Goal: Check status: Check status

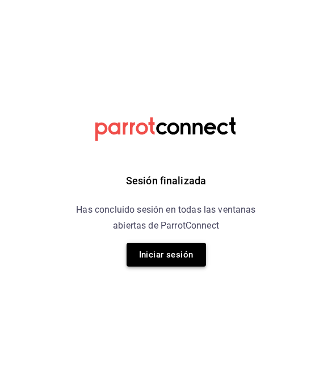
click at [182, 261] on button "Iniciar sesión" at bounding box center [166, 255] width 79 height 24
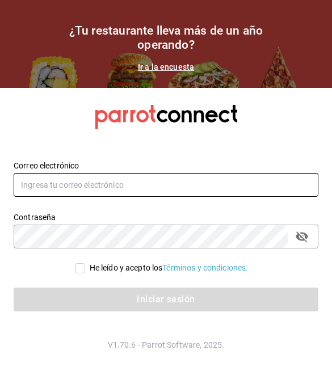
click at [141, 175] on input "text" at bounding box center [166, 185] width 305 height 24
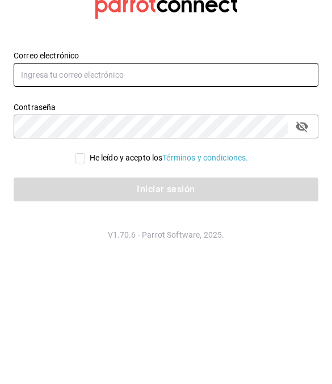
type input "[EMAIL_ADDRESS][DOMAIN_NAME]"
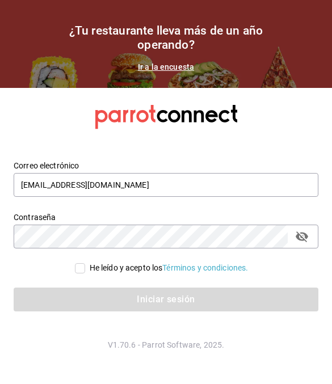
click at [79, 267] on input "He leído y acepto los Términos y condiciones." at bounding box center [80, 268] width 10 height 10
checkbox input "true"
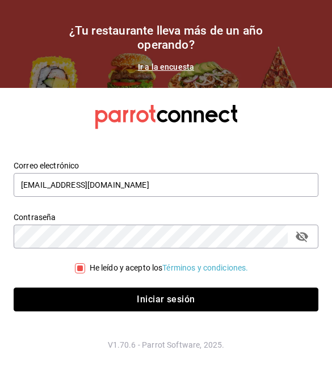
click at [135, 301] on button "Iniciar sesión" at bounding box center [166, 300] width 305 height 24
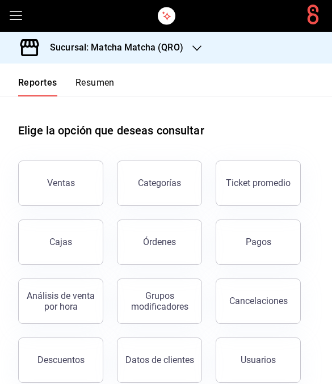
click at [75, 252] on link "Cajas" at bounding box center [60, 242] width 85 height 45
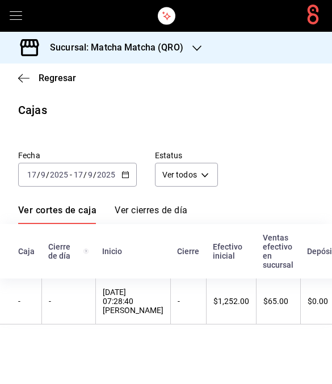
click at [131, 170] on div "2025-09-17 17 / 9 / 2025 - 2025-09-17 17 / 9 / 2025" at bounding box center [77, 175] width 119 height 24
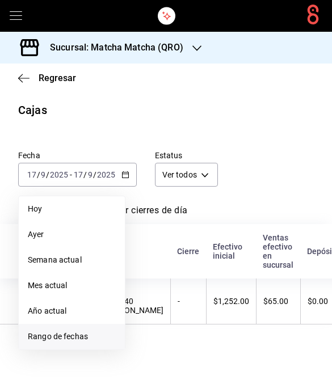
click at [85, 332] on span "Rango de fechas" at bounding box center [72, 337] width 88 height 12
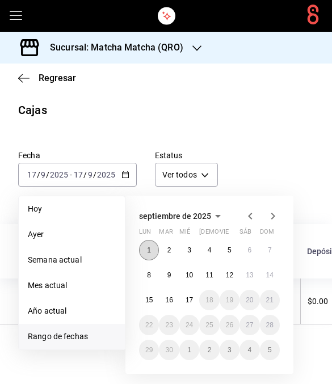
click at [155, 248] on button "1" at bounding box center [149, 250] width 20 height 20
click at [271, 251] on abbr "7" at bounding box center [270, 250] width 4 height 8
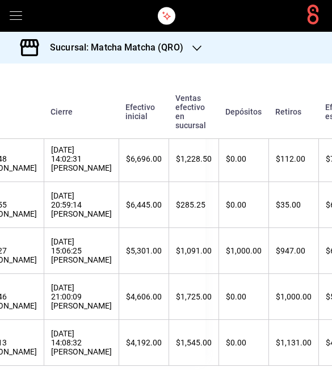
scroll to position [505, 127]
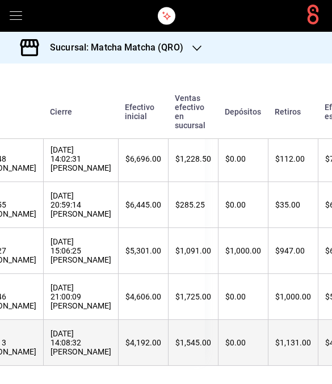
click at [180, 349] on th "$1,545.00" at bounding box center [193, 343] width 50 height 46
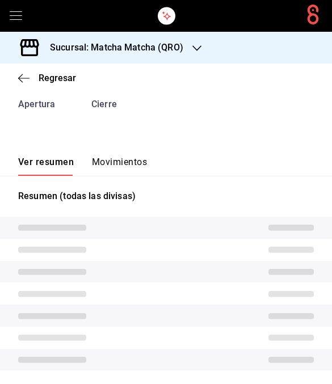
scroll to position [48, 0]
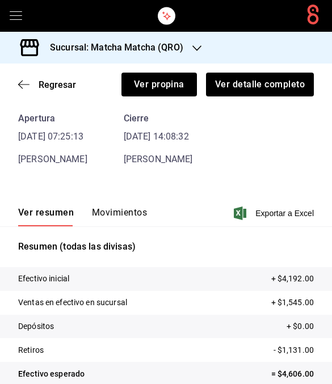
click at [139, 209] on button "Movimientos" at bounding box center [119, 216] width 55 height 19
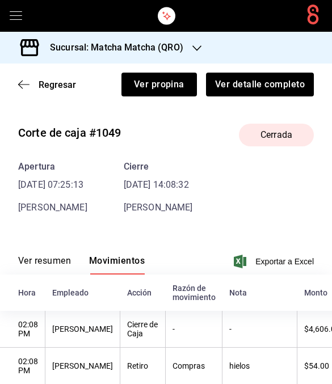
scroll to position [0, 0]
click at [20, 86] on icon "button" at bounding box center [20, 85] width 5 height 9
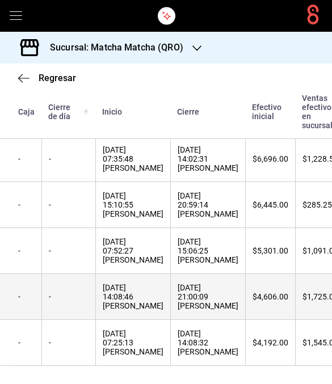
click at [271, 295] on div "$4,606.00" at bounding box center [271, 296] width 36 height 9
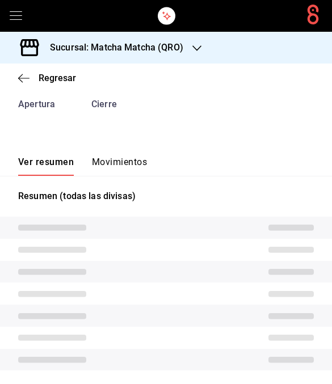
scroll to position [48, 0]
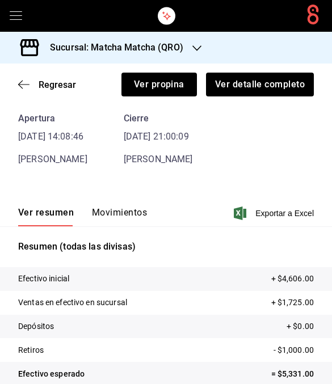
click at [140, 202] on div "Ver resumen Movimientos Exportar a Excel" at bounding box center [166, 210] width 332 height 33
click at [134, 210] on button "Movimientos" at bounding box center [119, 216] width 55 height 19
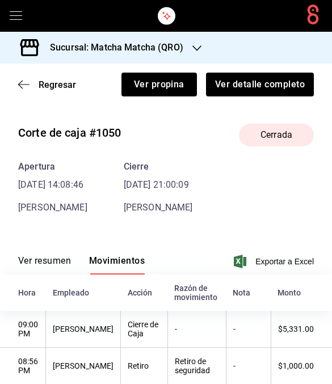
scroll to position [0, 0]
click at [18, 89] on icon "button" at bounding box center [23, 84] width 11 height 10
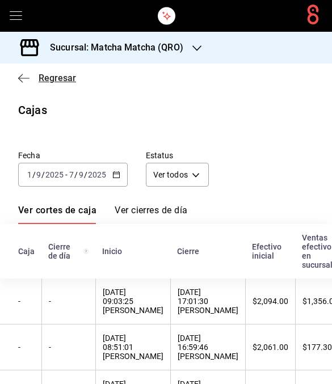
click at [23, 73] on icon "button" at bounding box center [23, 78] width 11 height 10
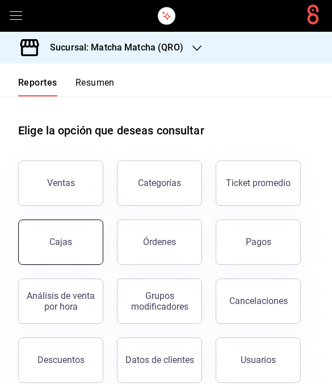
click at [70, 250] on link "Cajas" at bounding box center [60, 242] width 85 height 45
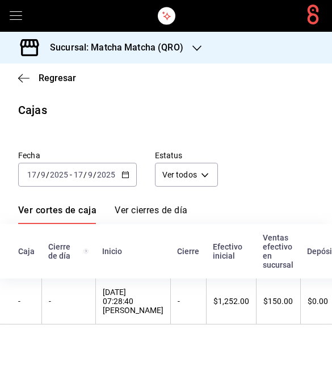
click at [131, 174] on div "2025-09-17 17 / 9 / 2025 - 2025-09-17 17 / 9 / 2025" at bounding box center [77, 175] width 119 height 24
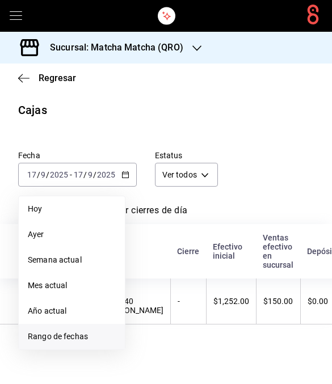
click at [104, 334] on span "Rango de fechas" at bounding box center [72, 337] width 88 height 12
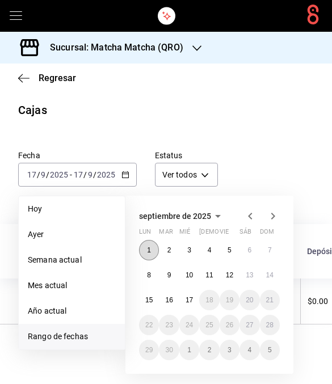
click at [157, 246] on button "1" at bounding box center [149, 250] width 20 height 20
click at [172, 252] on button "2" at bounding box center [169, 250] width 20 height 20
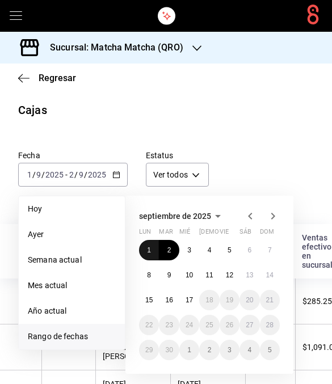
click at [146, 245] on button "1" at bounding box center [149, 250] width 20 height 20
click at [278, 246] on button "7" at bounding box center [270, 250] width 20 height 20
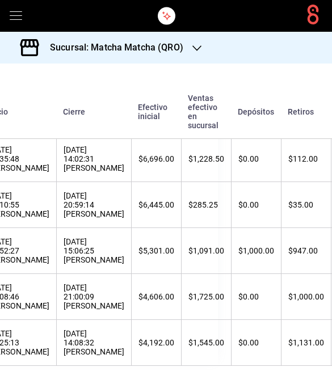
scroll to position [507, 115]
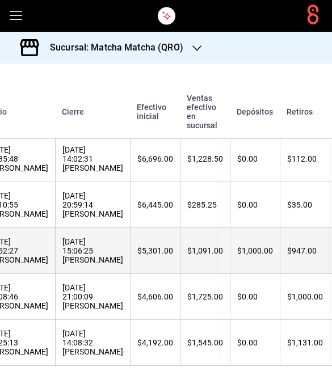
click at [295, 253] on th "$947.00" at bounding box center [305, 251] width 50 height 46
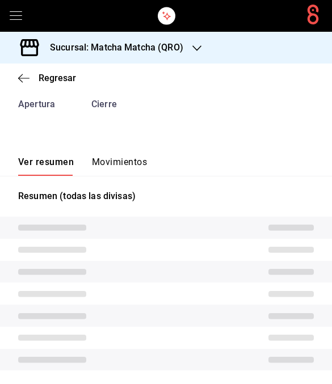
scroll to position [48, 0]
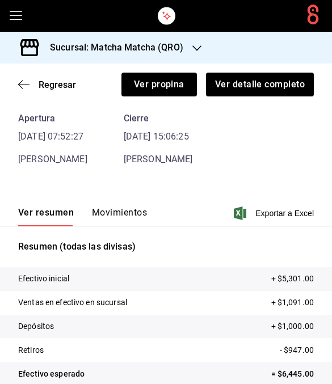
click at [140, 225] on button "Movimientos" at bounding box center [119, 216] width 55 height 19
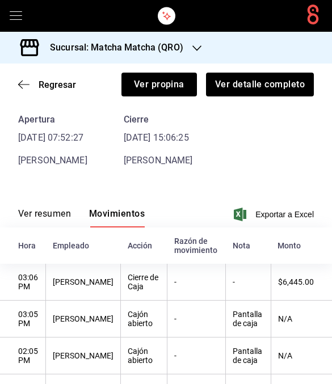
scroll to position [48, 0]
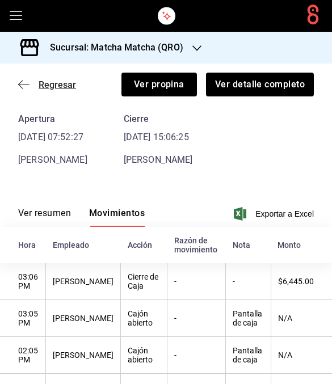
click at [31, 82] on span "Regresar" at bounding box center [47, 84] width 58 height 11
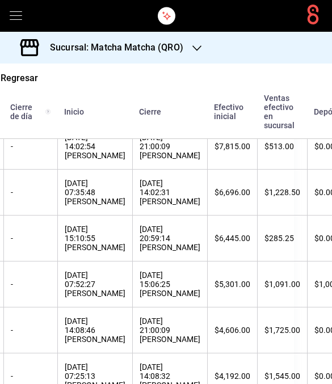
scroll to position [449, 35]
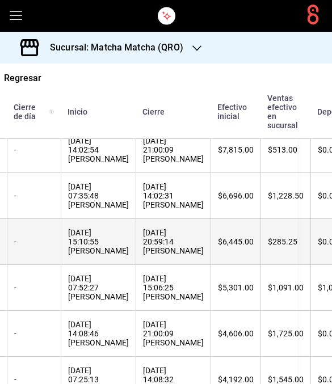
click at [254, 265] on th "$6,445.00" at bounding box center [236, 242] width 50 height 46
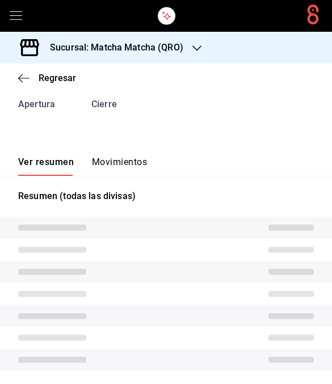
scroll to position [48, 0]
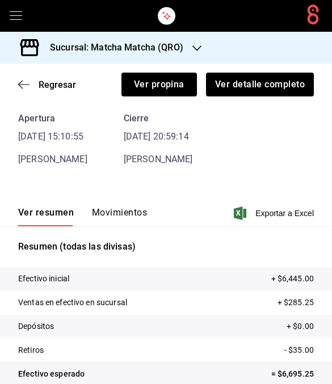
click at [139, 218] on button "Movimientos" at bounding box center [119, 216] width 55 height 19
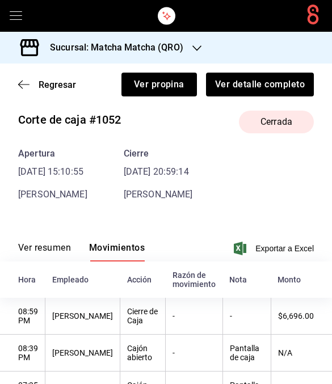
scroll to position [12, 0]
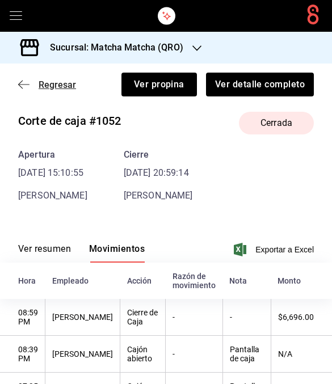
click at [27, 80] on icon "button" at bounding box center [23, 84] width 11 height 10
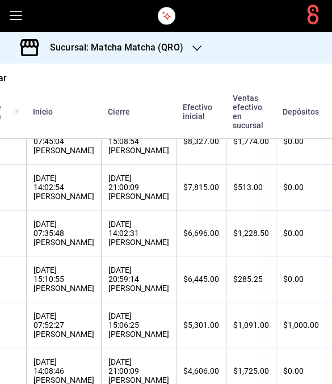
scroll to position [403, 70]
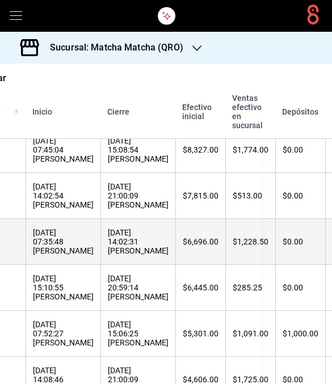
click at [242, 248] on th "$1,228.50" at bounding box center [250, 242] width 50 height 46
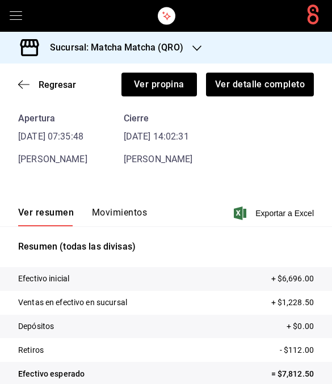
click at [136, 211] on button "Movimientos" at bounding box center [119, 216] width 55 height 19
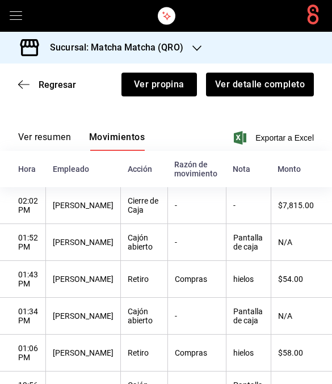
scroll to position [69, 0]
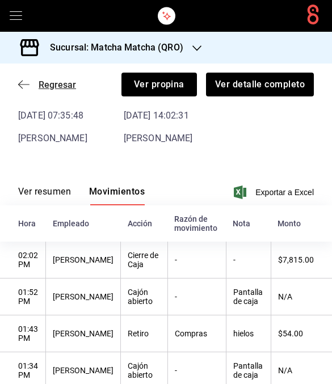
click at [26, 83] on icon "button" at bounding box center [23, 84] width 11 height 10
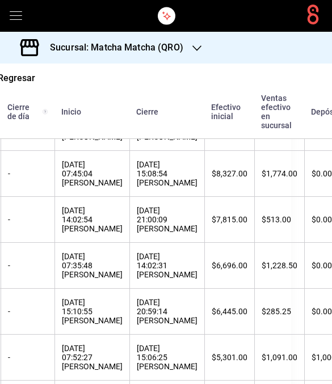
scroll to position [379, 41]
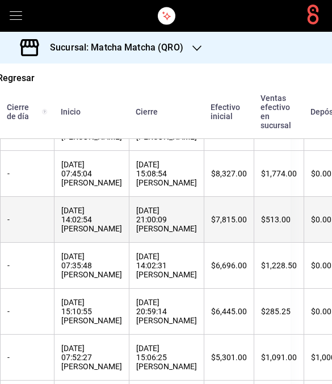
click at [267, 229] on th "$513.00" at bounding box center [279, 220] width 50 height 46
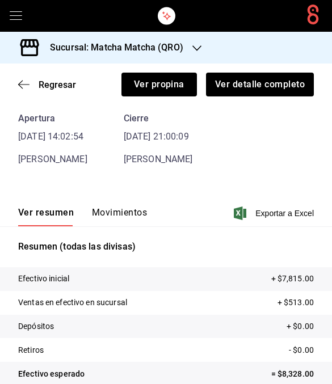
click at [131, 217] on button "Movimientos" at bounding box center [119, 216] width 55 height 19
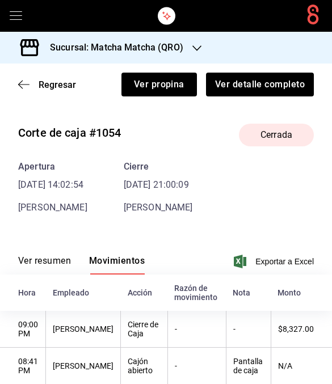
scroll to position [0, 0]
click at [15, 85] on div "Regresar Ver propina Ver detalle completo" at bounding box center [166, 85] width 332 height 42
click at [24, 85] on icon "button" at bounding box center [23, 84] width 11 height 10
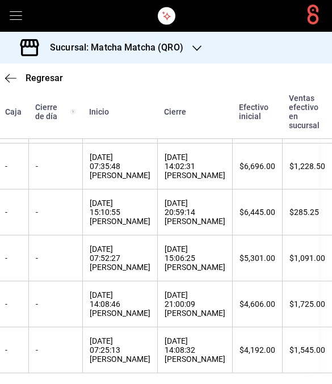
scroll to position [474, 18]
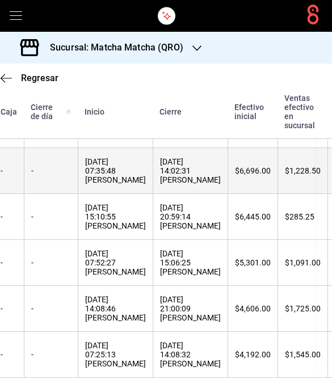
click at [300, 175] on div "$1,228.50" at bounding box center [303, 170] width 36 height 9
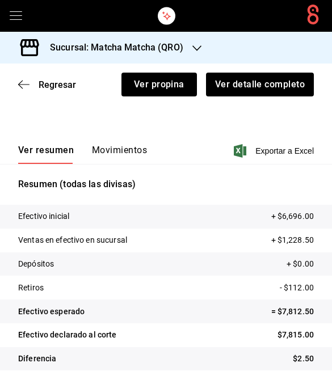
scroll to position [48, 0]
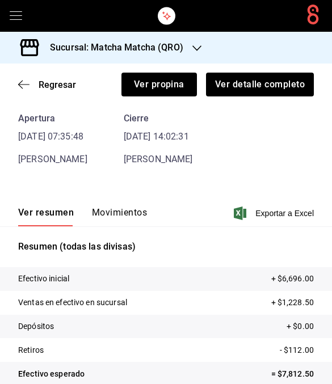
click at [133, 217] on button "Movimientos" at bounding box center [119, 216] width 55 height 19
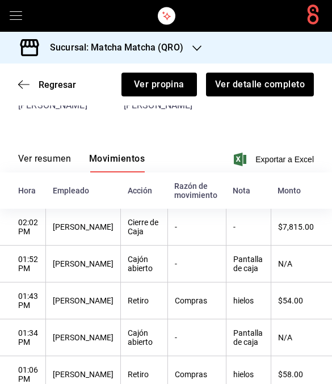
scroll to position [93, 0]
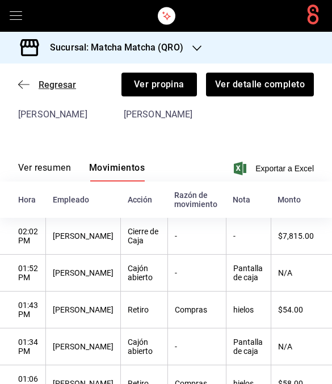
click at [19, 89] on icon "button" at bounding box center [23, 84] width 11 height 10
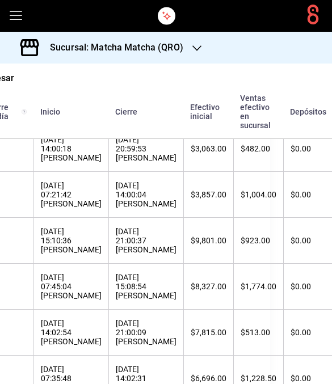
scroll to position [266, 62]
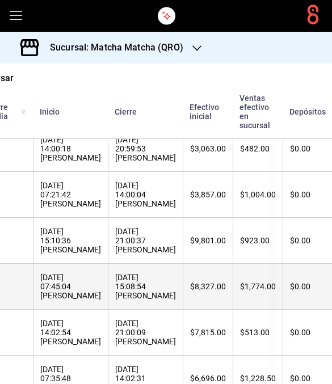
click at [225, 288] on th "$8,327.00" at bounding box center [208, 287] width 50 height 46
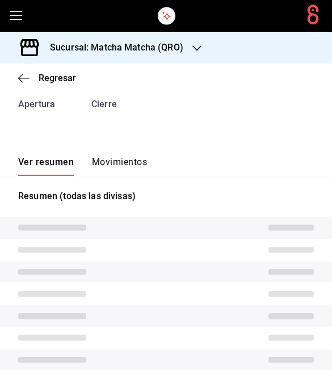
scroll to position [48, 0]
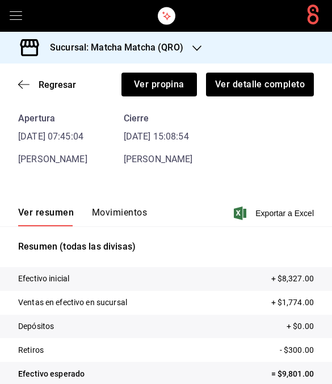
click at [138, 208] on button "Movimientos" at bounding box center [119, 216] width 55 height 19
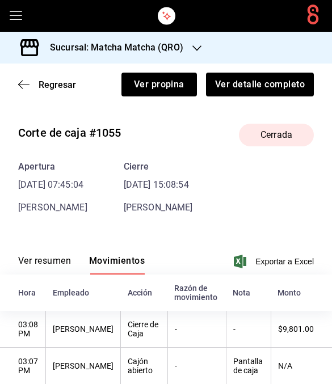
scroll to position [0, 0]
click at [14, 87] on div "Regresar Ver propina Ver detalle completo" at bounding box center [166, 85] width 332 height 42
click at [330, 121] on div "Corte de caja #1055 Cerrada Apertura 04/09/25 07:45:04 Michelle Villalobos Cier…" at bounding box center [166, 165] width 332 height 100
click at [26, 83] on icon "button" at bounding box center [23, 84] width 11 height 10
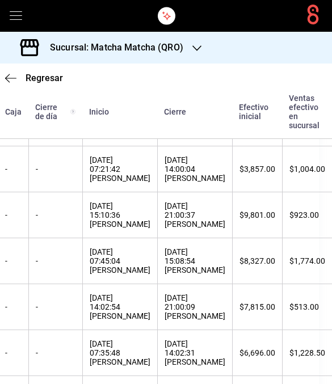
scroll to position [287, 14]
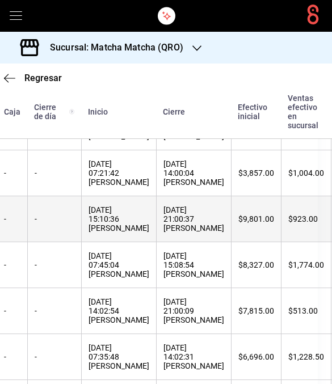
click at [281, 229] on th "$9,801.00" at bounding box center [256, 219] width 50 height 46
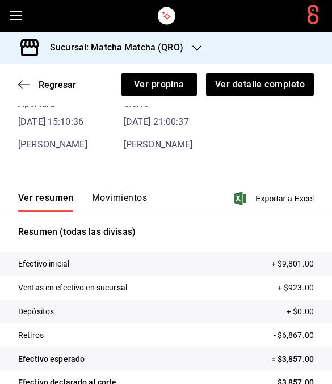
scroll to position [65, 0]
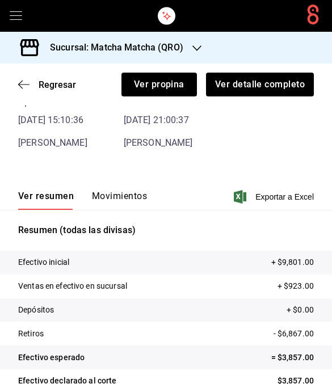
click at [128, 196] on button "Movimientos" at bounding box center [119, 200] width 55 height 19
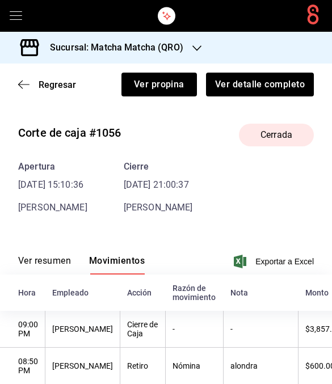
scroll to position [0, 0]
click at [26, 84] on icon "button" at bounding box center [23, 84] width 11 height 10
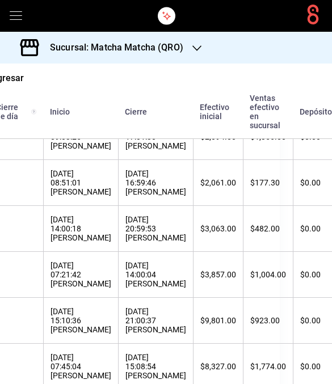
scroll to position [185, 53]
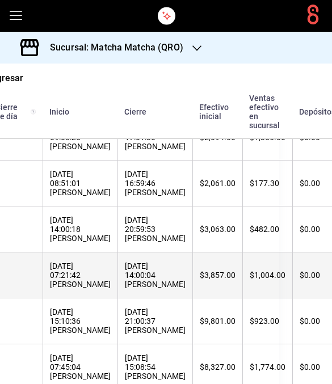
click at [236, 280] on div "$3,857.00" at bounding box center [218, 275] width 36 height 9
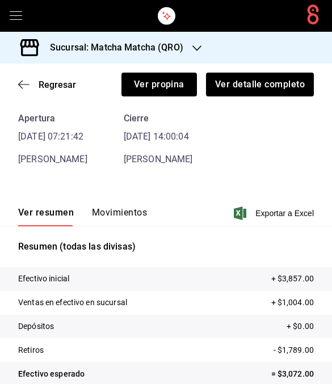
click at [140, 215] on button "Movimientos" at bounding box center [119, 216] width 55 height 19
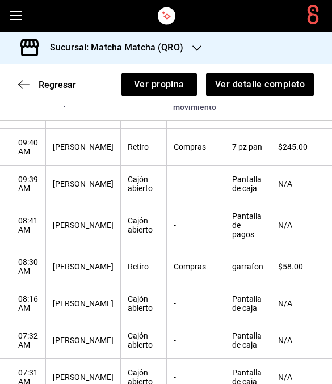
scroll to position [605, 0]
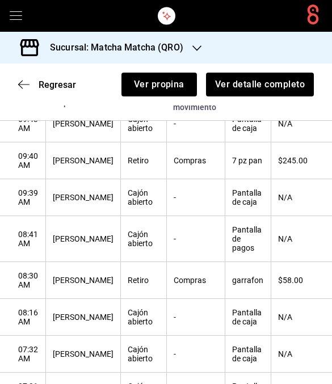
click at [227, 233] on th "Pantalla de pagos" at bounding box center [248, 239] width 46 height 46
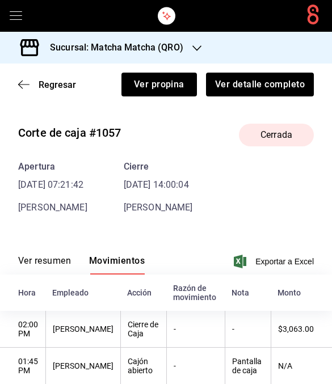
scroll to position [0, 0]
click at [15, 90] on div "Regresar Ver propina Ver detalle completo" at bounding box center [166, 85] width 332 height 42
click at [26, 81] on icon "button" at bounding box center [23, 84] width 11 height 10
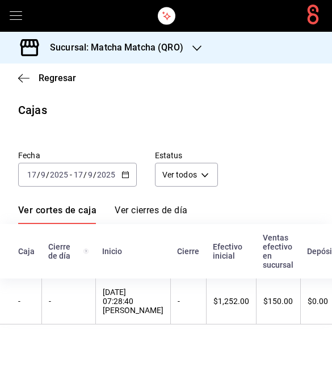
click at [125, 178] on \(Stroke\) "button" at bounding box center [125, 175] width 7 height 6
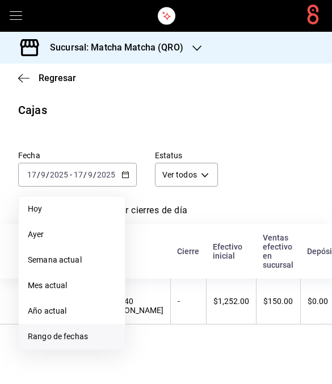
click at [91, 340] on span "Rango de fechas" at bounding box center [72, 337] width 88 height 12
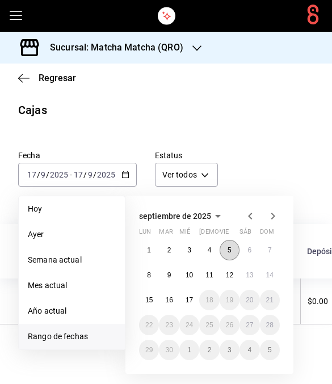
click at [224, 253] on button "5" at bounding box center [230, 250] width 20 height 20
click at [275, 250] on button "7" at bounding box center [270, 250] width 20 height 20
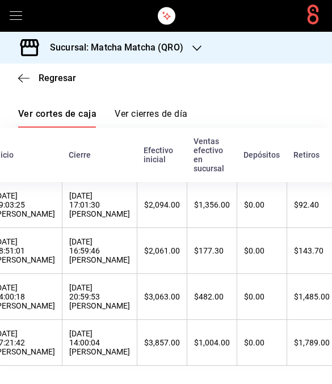
scroll to position [0, 108]
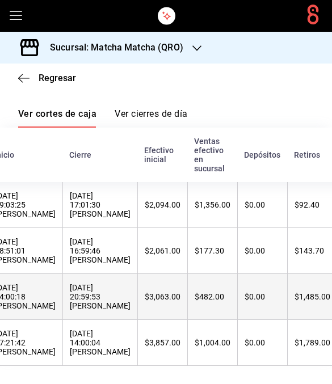
click at [162, 298] on div "$3,063.00" at bounding box center [163, 296] width 36 height 9
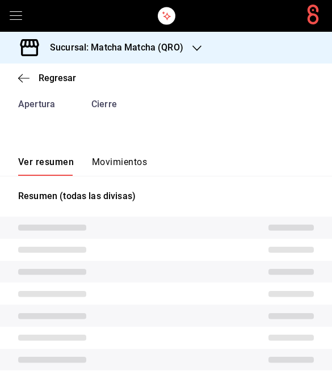
scroll to position [48, 0]
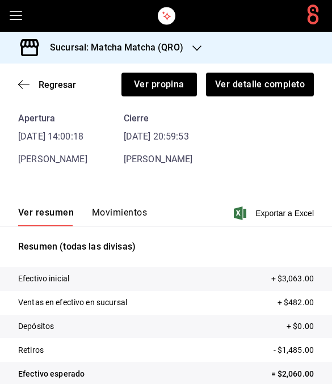
click at [133, 215] on button "Movimientos" at bounding box center [119, 216] width 55 height 19
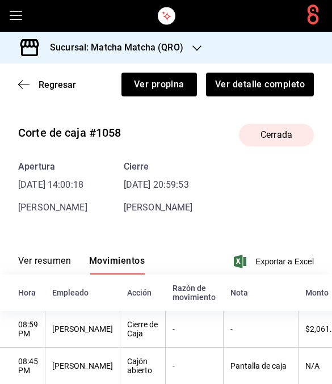
scroll to position [0, 0]
click at [26, 85] on icon "button" at bounding box center [23, 84] width 11 height 1
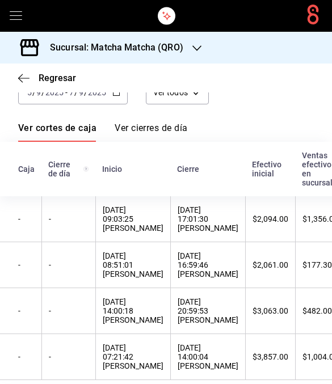
scroll to position [99, 0]
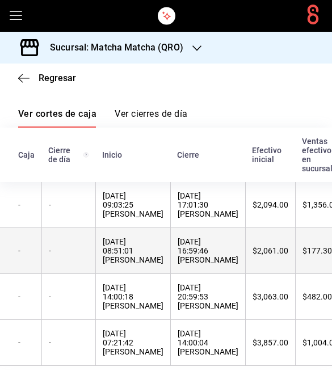
click at [226, 254] on div "06/09/2025 16:59:46 Andrea Barajas" at bounding box center [208, 250] width 61 height 27
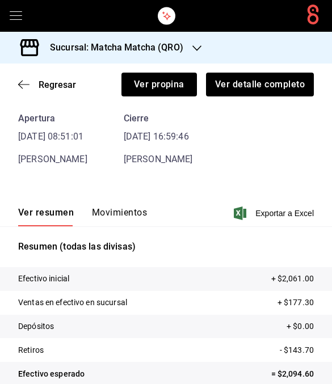
click at [140, 208] on button "Movimientos" at bounding box center [119, 216] width 55 height 19
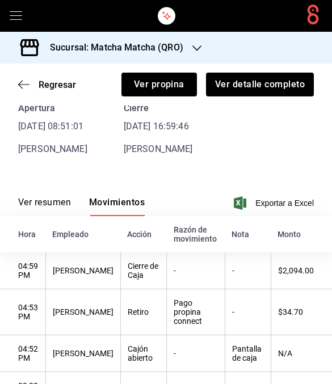
scroll to position [33, 0]
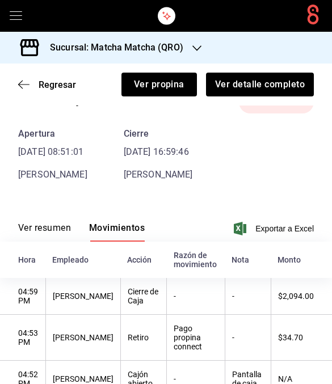
click at [19, 90] on div "Regresar Ver propina Ver detalle completo" at bounding box center [166, 85] width 332 height 42
click at [19, 86] on icon "button" at bounding box center [23, 84] width 11 height 10
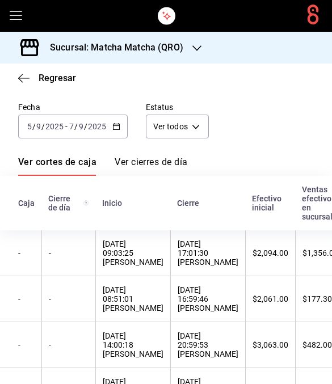
scroll to position [47, 0]
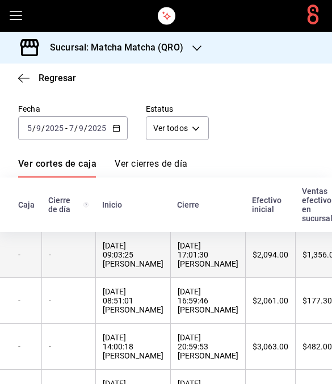
click at [285, 258] on th "$2,094.00" at bounding box center [270, 255] width 50 height 46
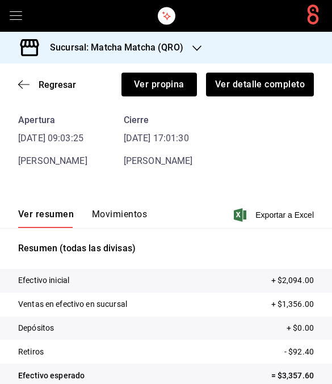
click at [122, 219] on button "Movimientos" at bounding box center [119, 218] width 55 height 19
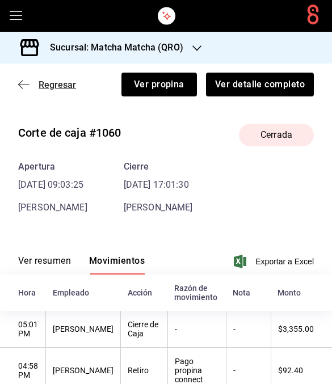
click at [19, 82] on icon "button" at bounding box center [23, 84] width 11 height 10
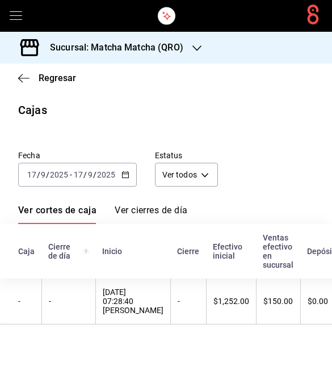
click at [127, 173] on \(Stroke\) "button" at bounding box center [125, 175] width 7 height 6
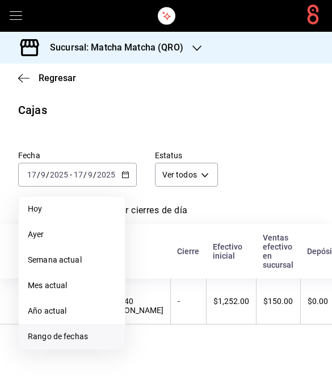
click at [98, 328] on li "Rango de fechas" at bounding box center [72, 337] width 106 height 26
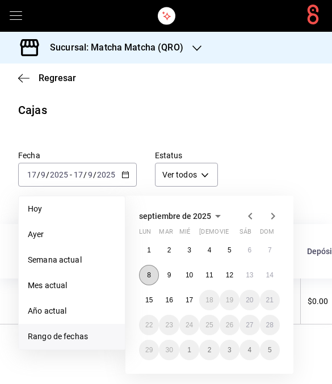
click at [155, 275] on button "8" at bounding box center [149, 275] width 20 height 20
click at [268, 275] on abbr "14" at bounding box center [269, 275] width 7 height 8
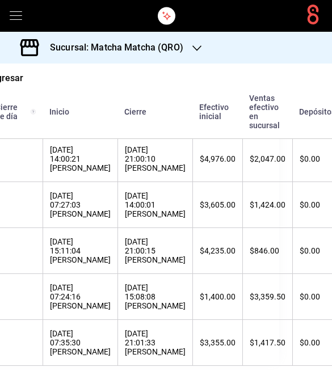
scroll to position [461, 53]
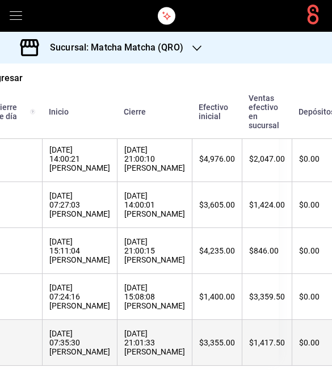
click at [235, 334] on th "$3,355.00" at bounding box center [217, 343] width 50 height 46
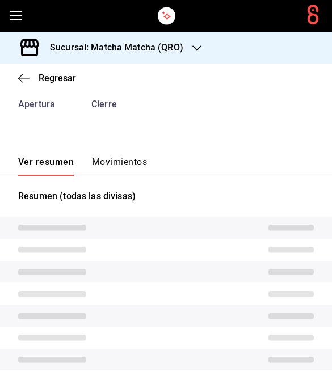
scroll to position [48, 0]
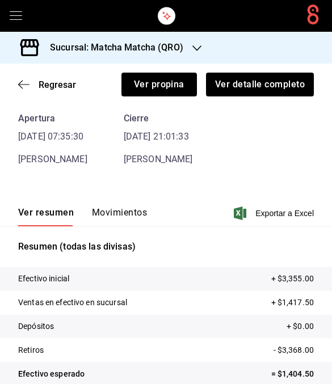
click at [118, 210] on button "Movimientos" at bounding box center [119, 216] width 55 height 19
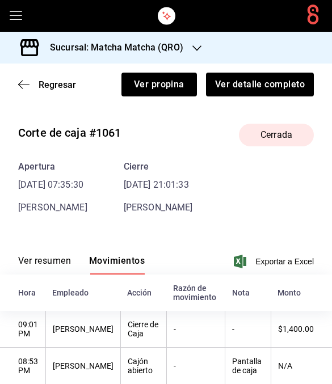
scroll to position [0, 0]
click at [31, 83] on span "Regresar" at bounding box center [47, 84] width 58 height 11
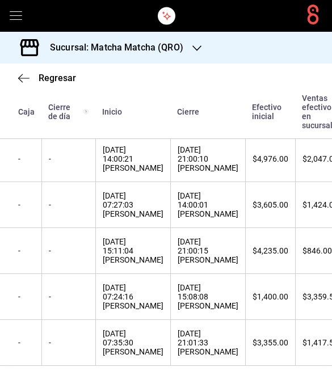
scroll to position [461, 0]
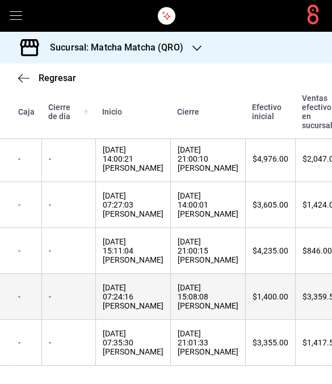
click at [170, 298] on th "09/09/2025 07:24:16 Michelle Villalobos" at bounding box center [132, 297] width 75 height 46
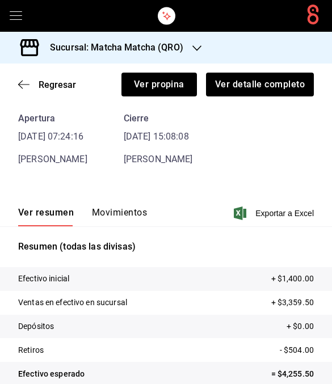
click at [137, 215] on button "Movimientos" at bounding box center [119, 216] width 55 height 19
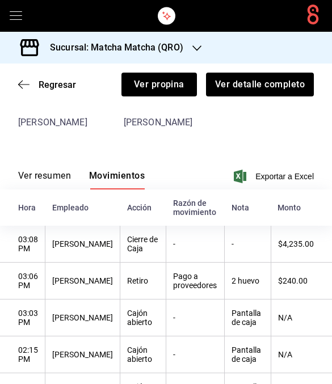
scroll to position [82, 0]
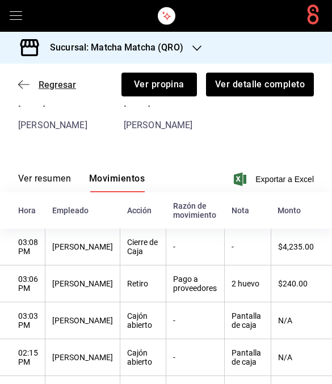
click at [22, 82] on icon "button" at bounding box center [23, 84] width 11 height 10
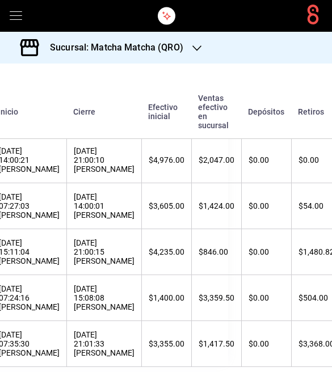
scroll to position [438, 102]
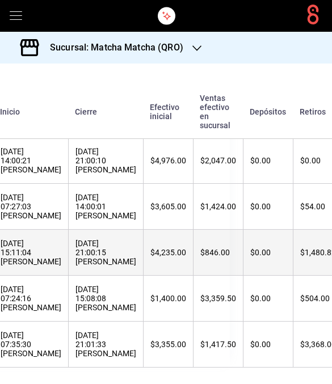
click at [203, 265] on th "$846.00" at bounding box center [218, 253] width 50 height 46
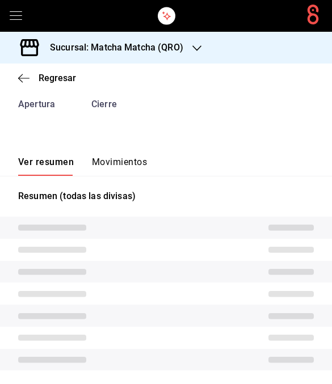
scroll to position [48, 0]
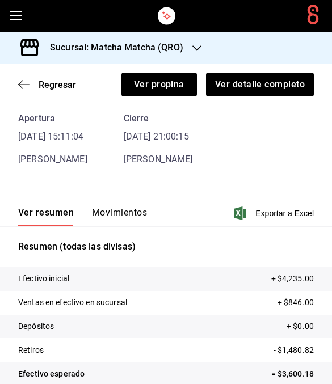
click at [130, 208] on button "Movimientos" at bounding box center [119, 216] width 55 height 19
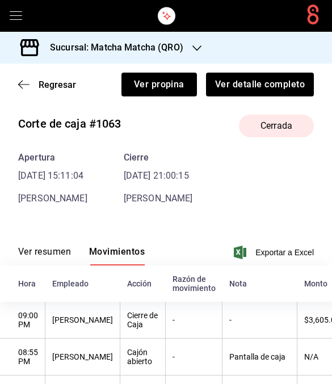
scroll to position [7, 0]
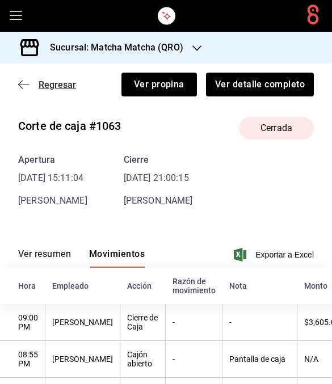
click at [24, 85] on icon "button" at bounding box center [23, 84] width 11 height 10
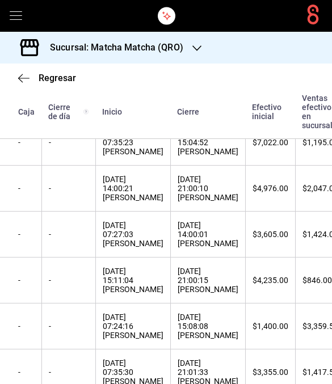
scroll to position [411, -1]
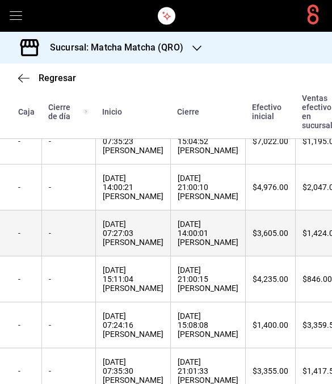
click at [256, 257] on th "$3,605.00" at bounding box center [270, 234] width 50 height 46
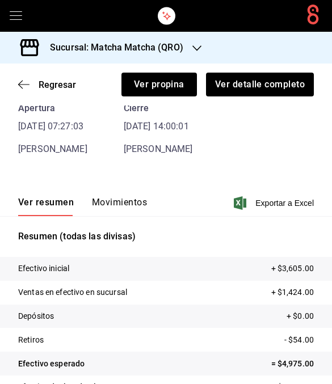
scroll to position [70, 0]
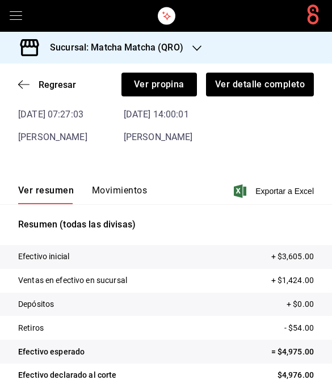
click at [131, 189] on button "Movimientos" at bounding box center [119, 194] width 55 height 19
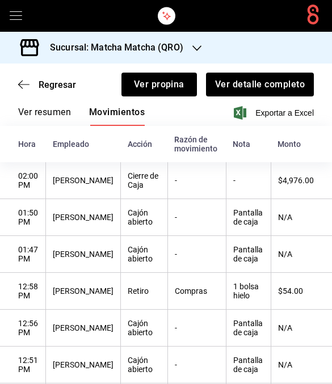
scroll to position [151, 0]
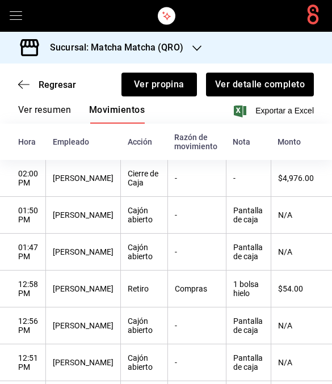
click at [18, 93] on div "Regresar Ver propina Ver detalle completo" at bounding box center [166, 85] width 332 height 42
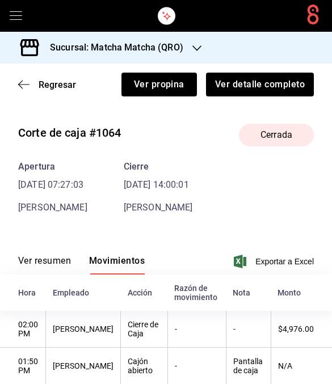
scroll to position [0, 0]
click at [22, 89] on icon "button" at bounding box center [23, 84] width 11 height 10
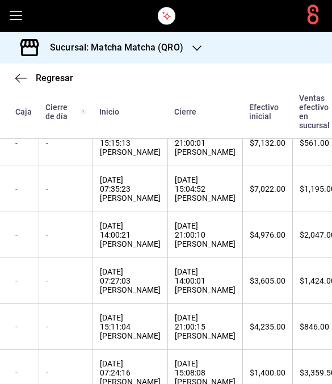
scroll to position [361, 5]
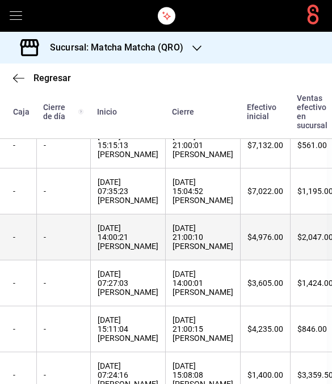
click at [273, 242] on div "$4,976.00" at bounding box center [266, 237] width 36 height 9
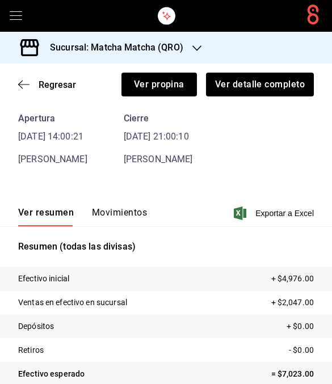
click at [131, 212] on button "Movimientos" at bounding box center [119, 216] width 55 height 19
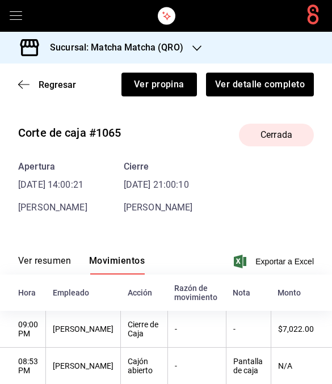
scroll to position [0, 0]
click at [22, 89] on icon "button" at bounding box center [23, 84] width 11 height 10
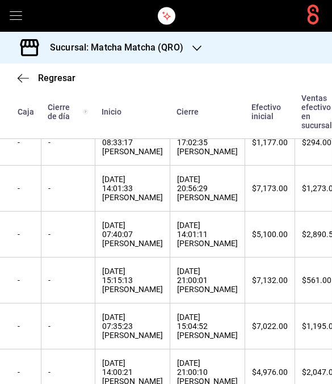
scroll to position [227, 1]
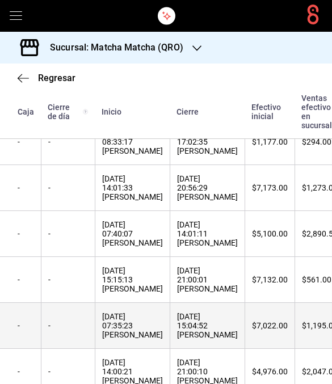
click at [245, 339] on th "11/09/2025 15:04:52 Michelle Villalobos" at bounding box center [207, 326] width 75 height 46
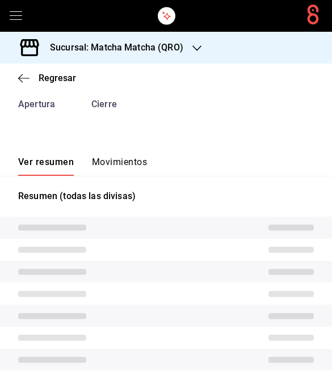
scroll to position [48, 0]
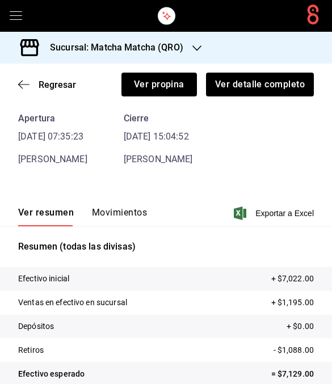
click at [132, 213] on button "Movimientos" at bounding box center [119, 216] width 55 height 19
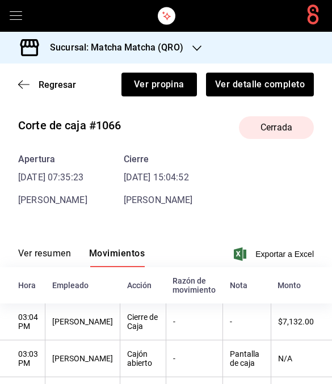
scroll to position [4, 0]
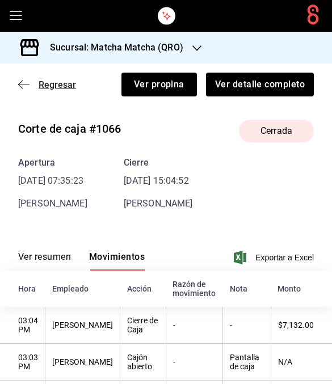
click at [23, 85] on icon "button" at bounding box center [23, 84] width 11 height 10
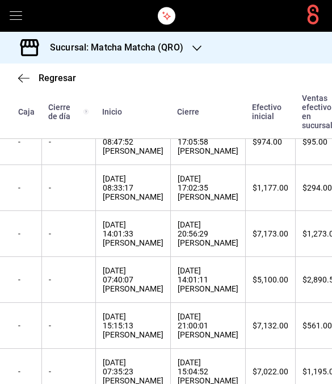
scroll to position [182, -1]
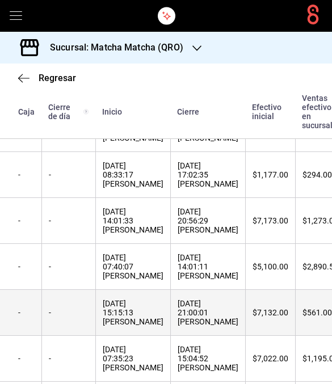
click at [262, 317] on div "$7,132.00" at bounding box center [271, 312] width 36 height 9
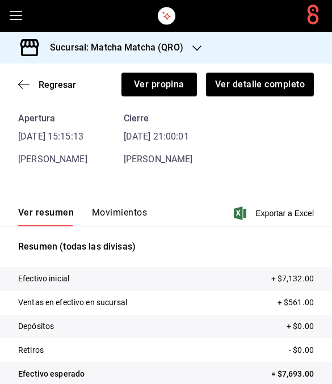
scroll to position [49, 0]
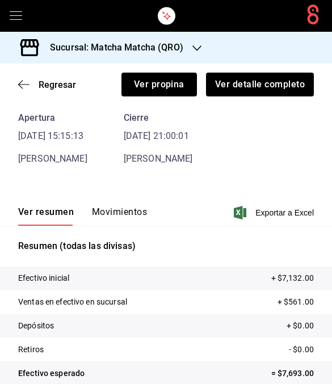
click at [19, 81] on icon "button" at bounding box center [23, 84] width 11 height 10
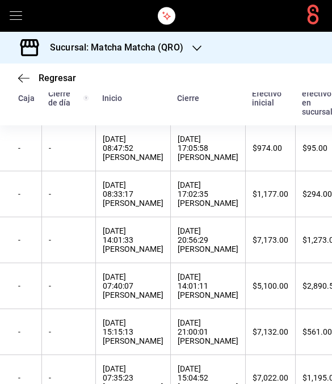
scroll to position [151, 0]
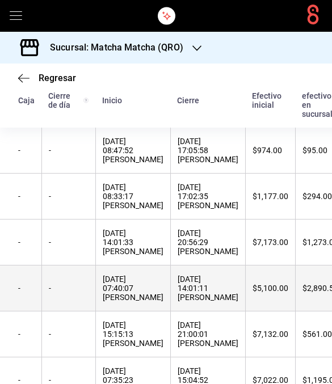
click at [270, 302] on th "$5,100.00" at bounding box center [270, 289] width 50 height 46
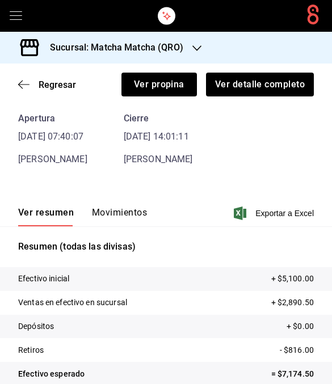
click at [128, 211] on button "Movimientos" at bounding box center [119, 216] width 55 height 19
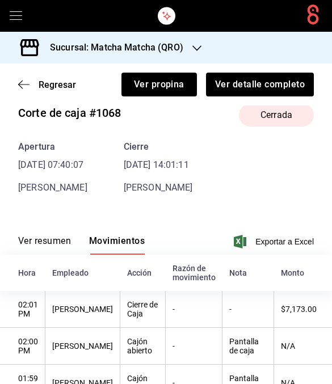
scroll to position [19, 0]
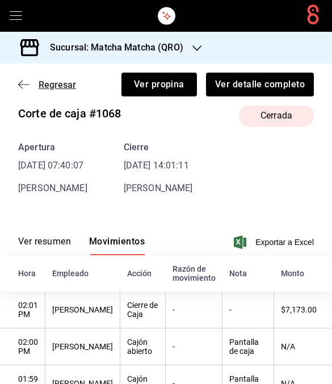
click at [28, 83] on icon "button" at bounding box center [23, 84] width 11 height 10
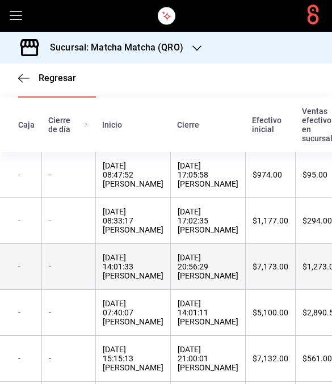
click at [269, 271] on div "$7,173.00" at bounding box center [271, 266] width 36 height 9
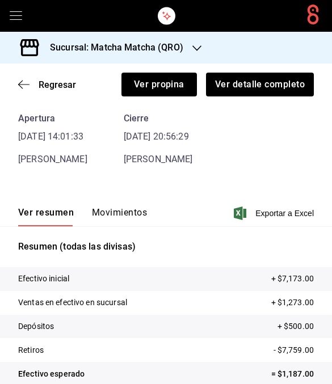
scroll to position [67, 0]
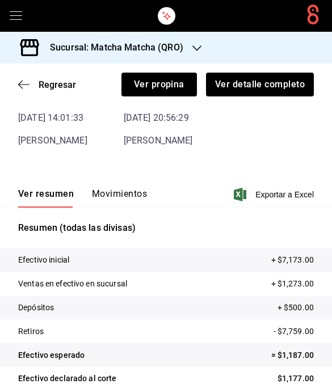
click at [140, 196] on button "Movimientos" at bounding box center [119, 198] width 55 height 19
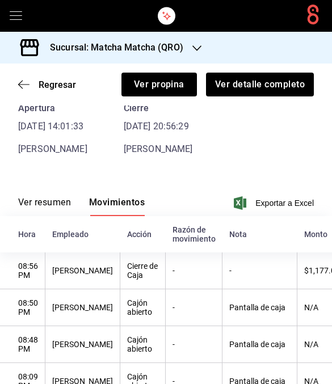
scroll to position [57, 0]
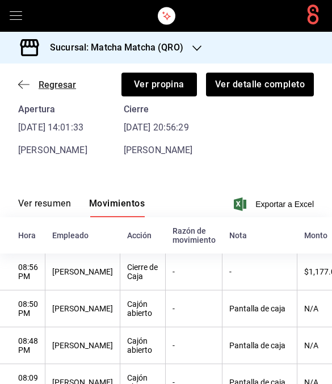
click at [19, 89] on icon "button" at bounding box center [23, 84] width 11 height 10
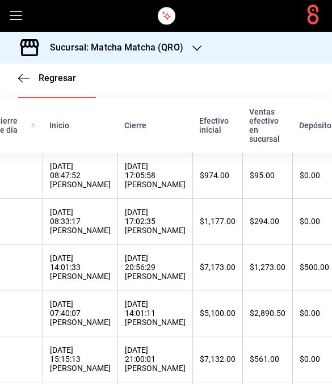
scroll to position [0, 48]
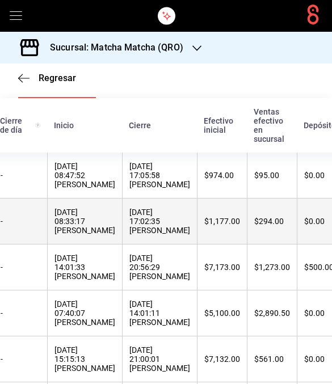
click at [257, 229] on th "$294.00" at bounding box center [272, 222] width 50 height 46
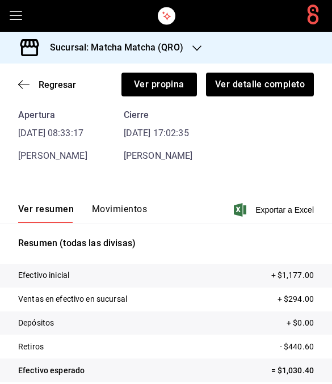
click at [127, 206] on button "Movimientos" at bounding box center [119, 213] width 55 height 19
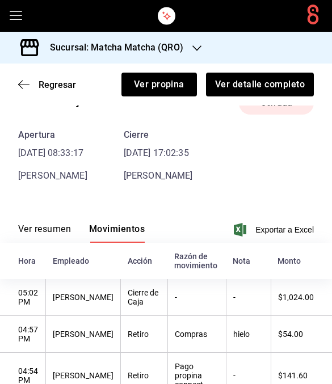
scroll to position [30, 0]
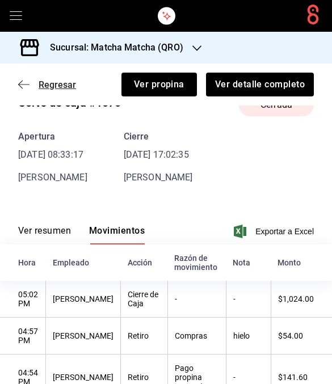
click at [23, 89] on icon "button" at bounding box center [23, 84] width 11 height 10
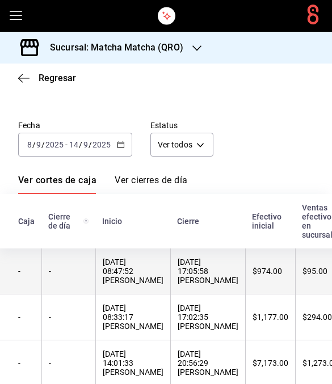
click at [245, 274] on th "14/09/2025 17:05:58 Andrea Barajas" at bounding box center [207, 272] width 75 height 46
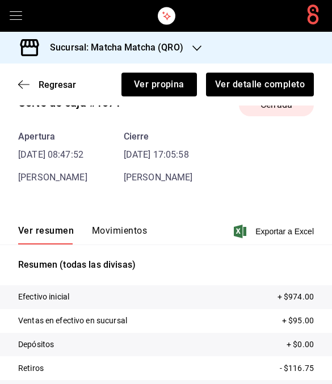
click at [145, 229] on button "Movimientos" at bounding box center [119, 234] width 55 height 19
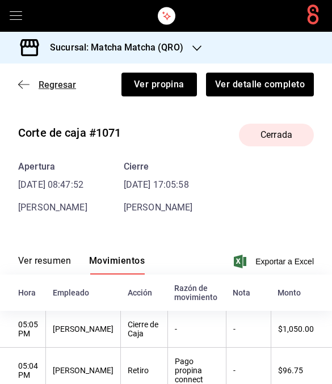
click at [24, 89] on icon "button" at bounding box center [23, 84] width 11 height 10
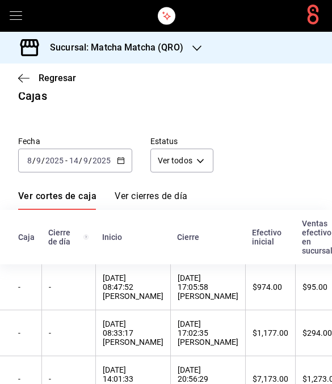
scroll to position [5, 0]
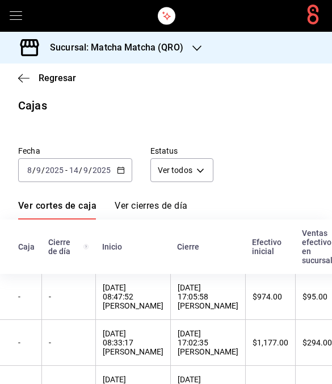
click at [125, 166] on div "2025-09-08 8 / 9 / 2025 - 2025-09-14 14 / 9 / 2025" at bounding box center [75, 170] width 114 height 24
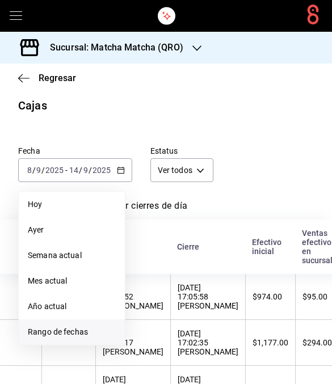
click at [92, 332] on span "Rango de fechas" at bounding box center [72, 332] width 88 height 12
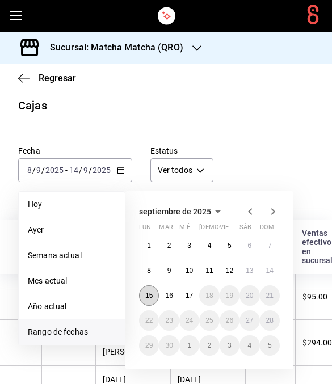
click at [149, 298] on abbr "15" at bounding box center [148, 296] width 7 height 8
click at [196, 295] on button "17" at bounding box center [189, 296] width 20 height 20
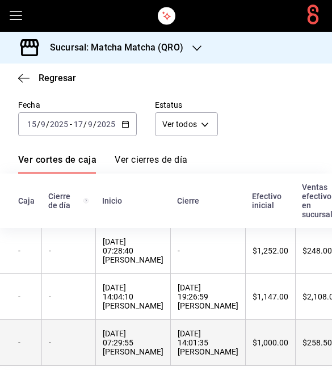
click at [233, 340] on div "15/09/2025 14:01:35 Michelle Villalobos" at bounding box center [208, 342] width 61 height 27
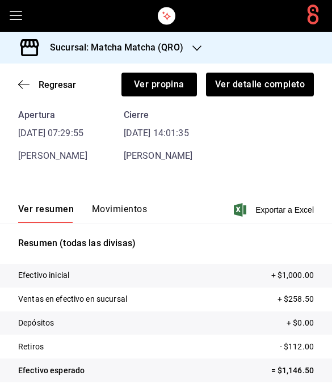
click at [139, 217] on button "Movimientos" at bounding box center [119, 213] width 55 height 19
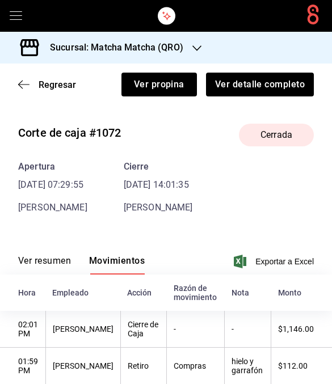
scroll to position [0, 0]
click at [22, 89] on icon "button" at bounding box center [23, 84] width 11 height 10
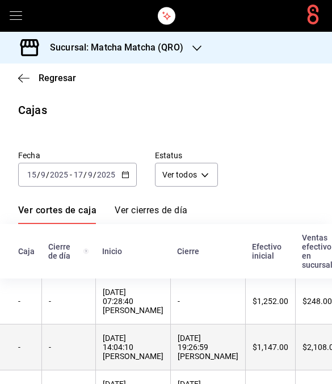
click at [238, 349] on div "15/09/2025 19:26:59 Andrea Barajas" at bounding box center [208, 347] width 61 height 27
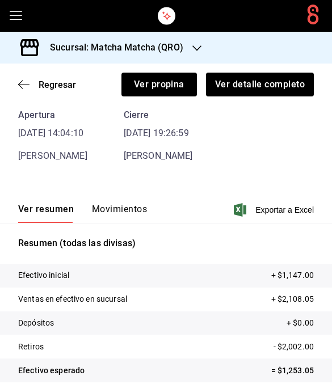
scroll to position [52, 0]
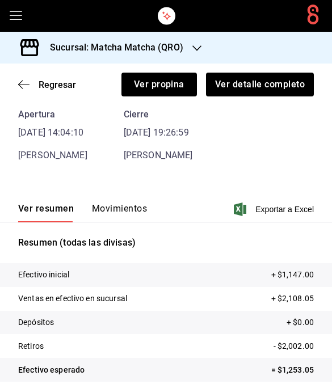
click at [133, 208] on button "Movimientos" at bounding box center [119, 212] width 55 height 19
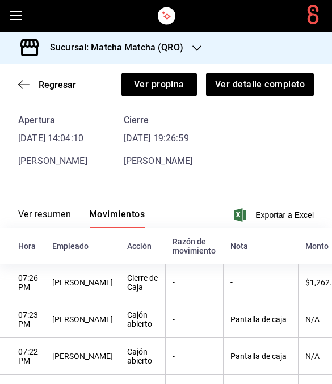
scroll to position [46, 0]
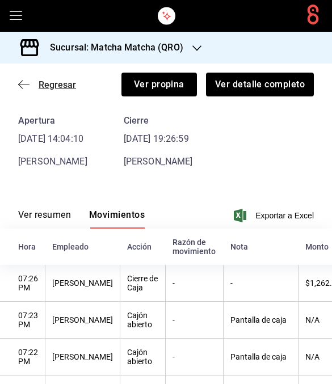
click at [22, 90] on span "Regresar" at bounding box center [47, 84] width 58 height 11
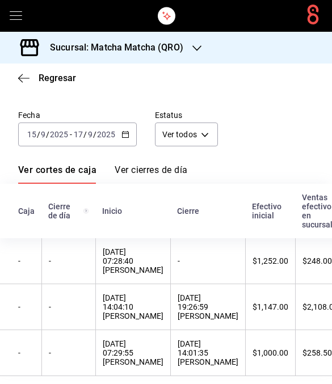
scroll to position [43, 0]
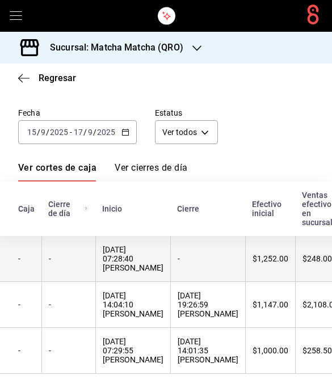
click at [266, 272] on th "$1,252.00" at bounding box center [270, 259] width 50 height 46
